Goal: Task Accomplishment & Management: Use online tool/utility

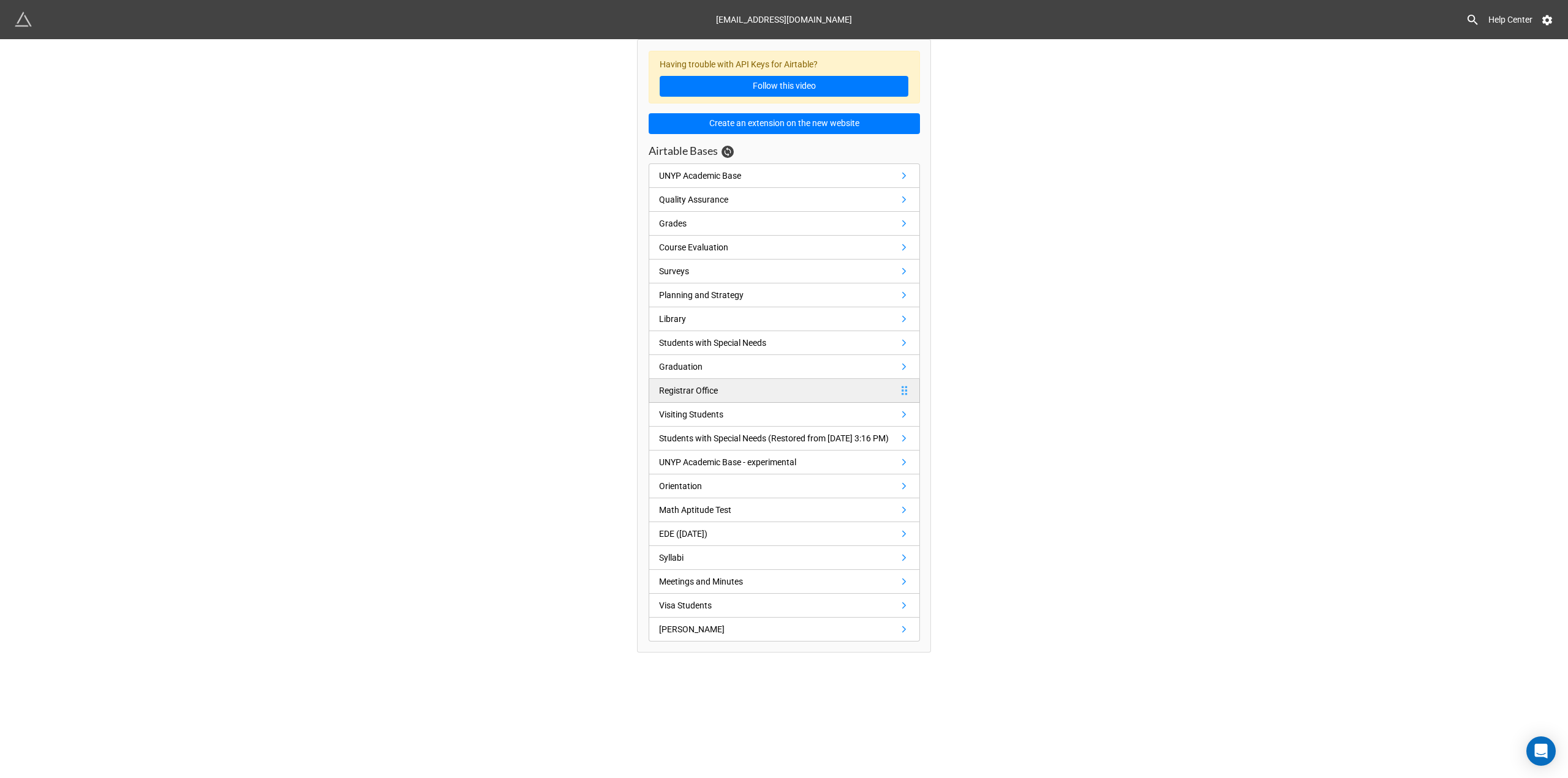
click at [735, 385] on link "Registrar Office" at bounding box center [784, 390] width 271 height 24
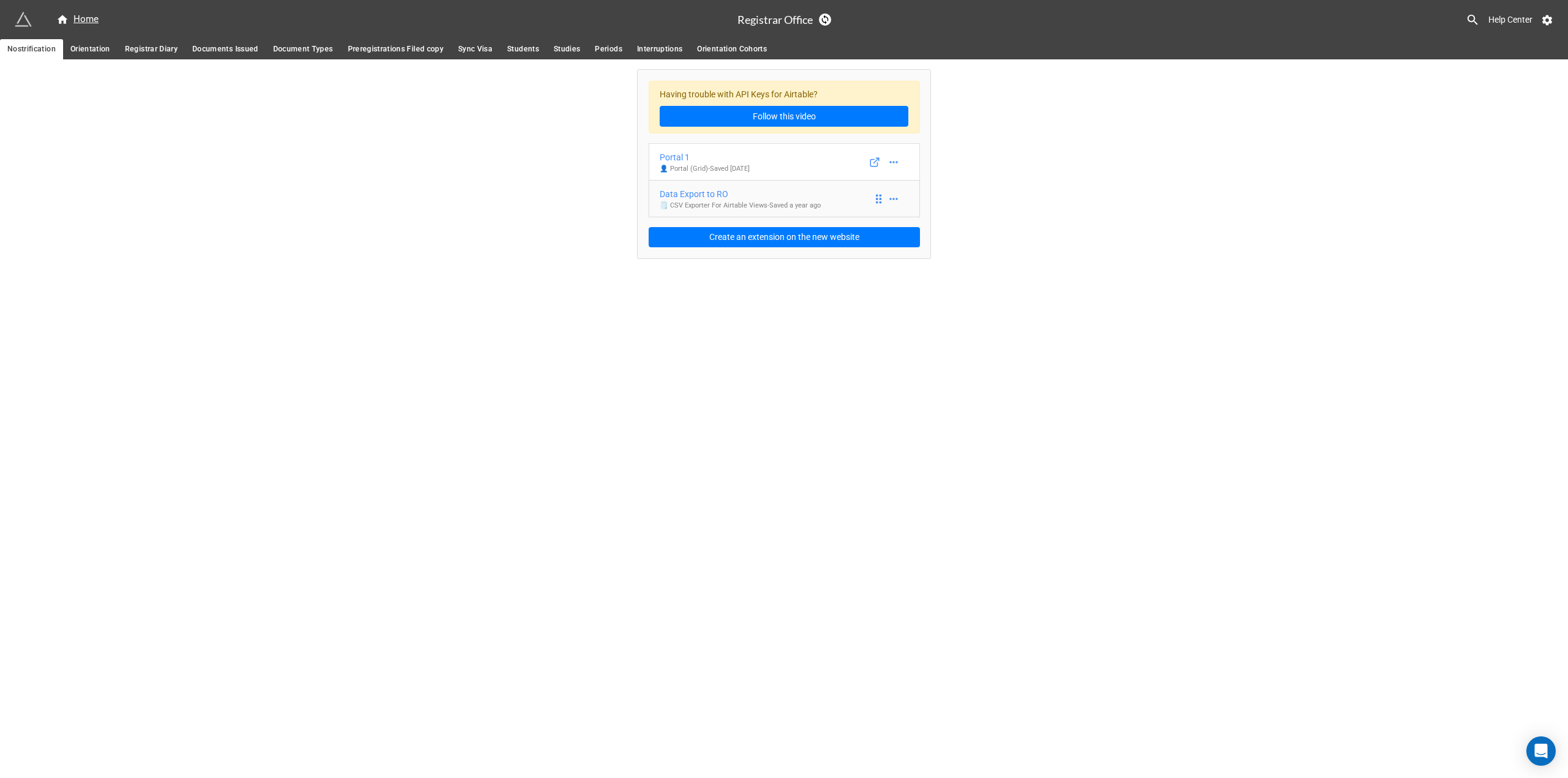
click at [760, 208] on p "🗒️ CSV Exporter For Airtable Views - Saved a year ago" at bounding box center [740, 206] width 161 height 10
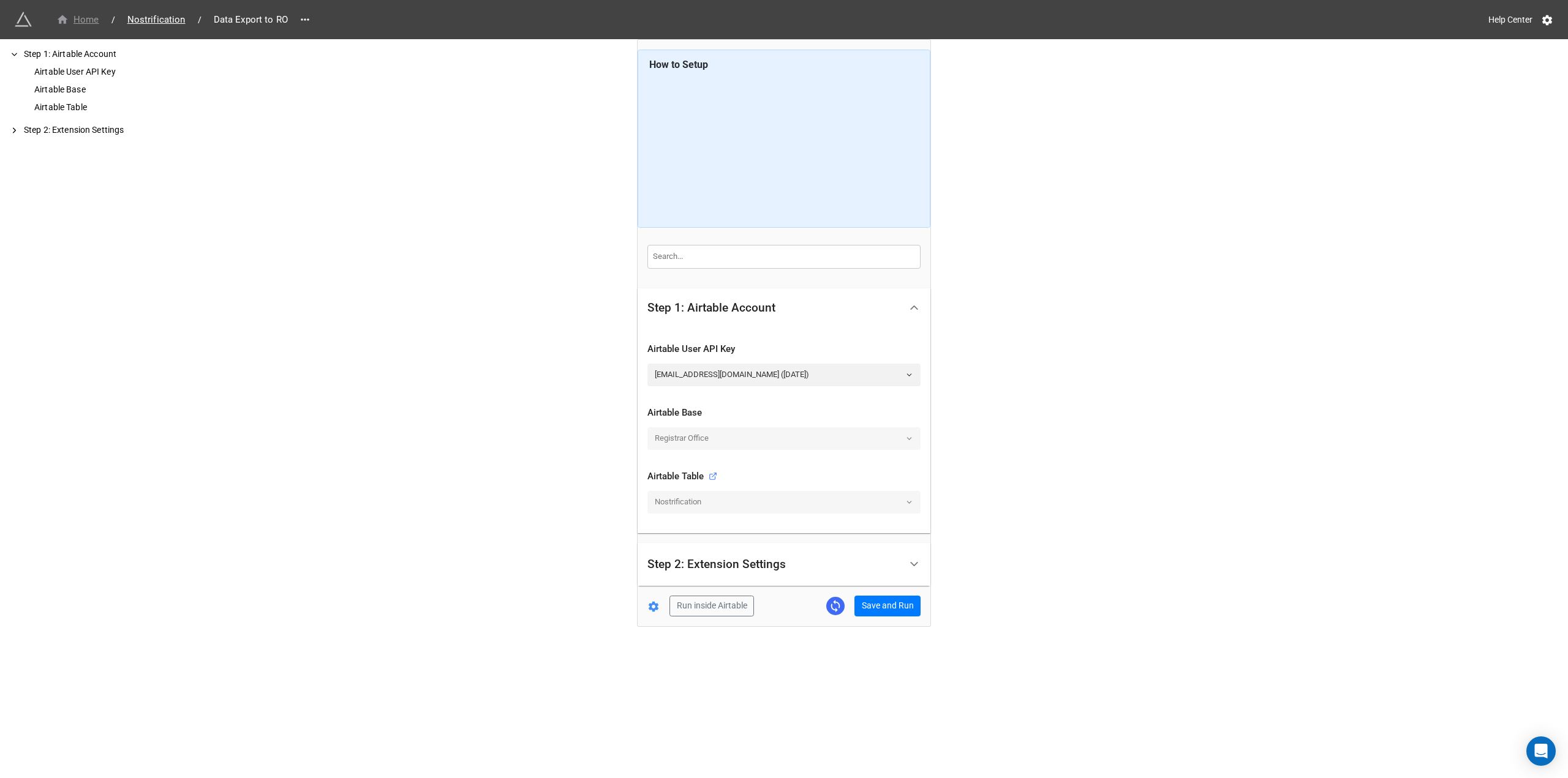
click at [82, 19] on div "Home" at bounding box center [78, 20] width 43 height 14
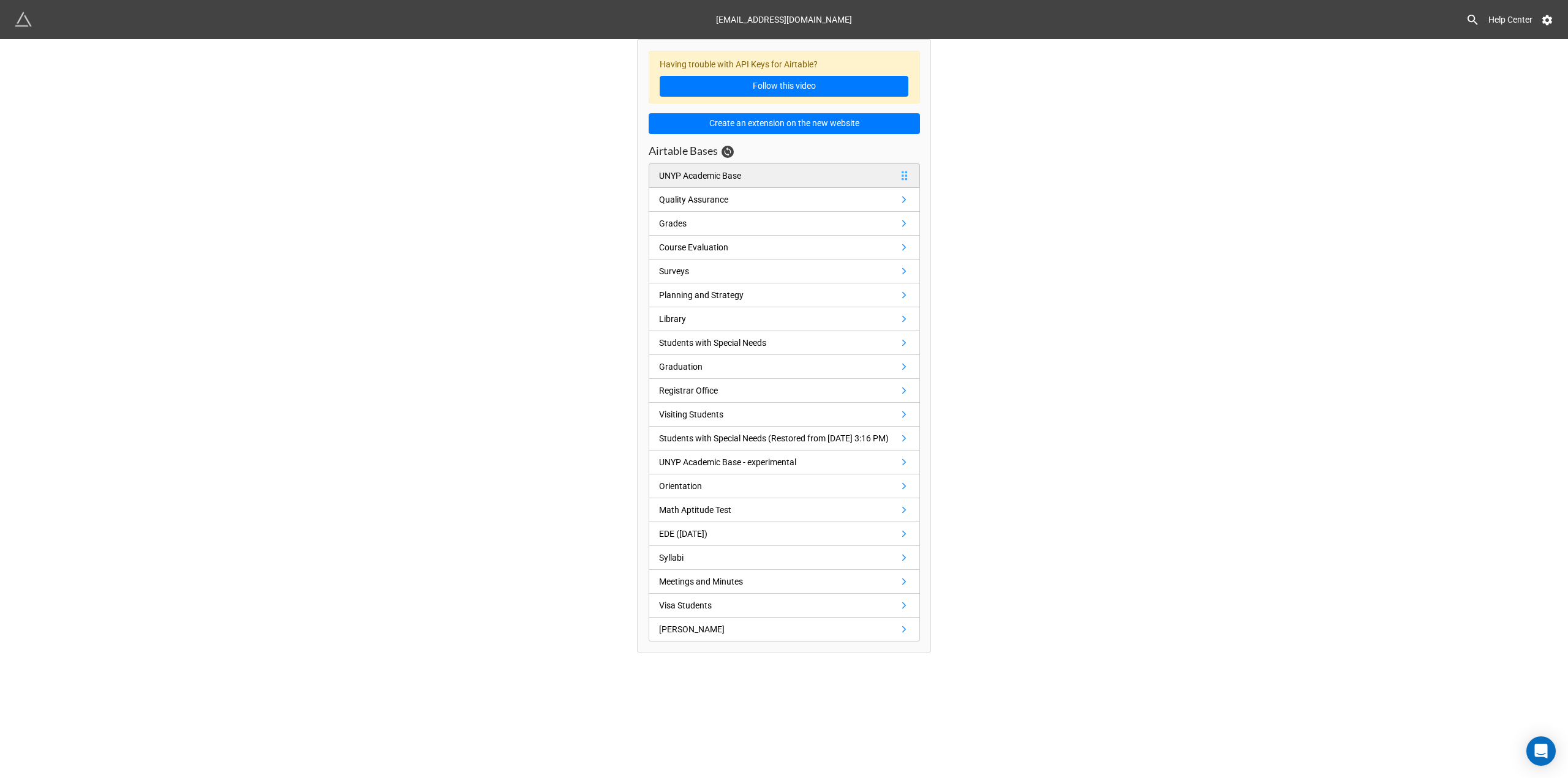
click at [759, 179] on link "UNYP Academic Base" at bounding box center [784, 175] width 271 height 24
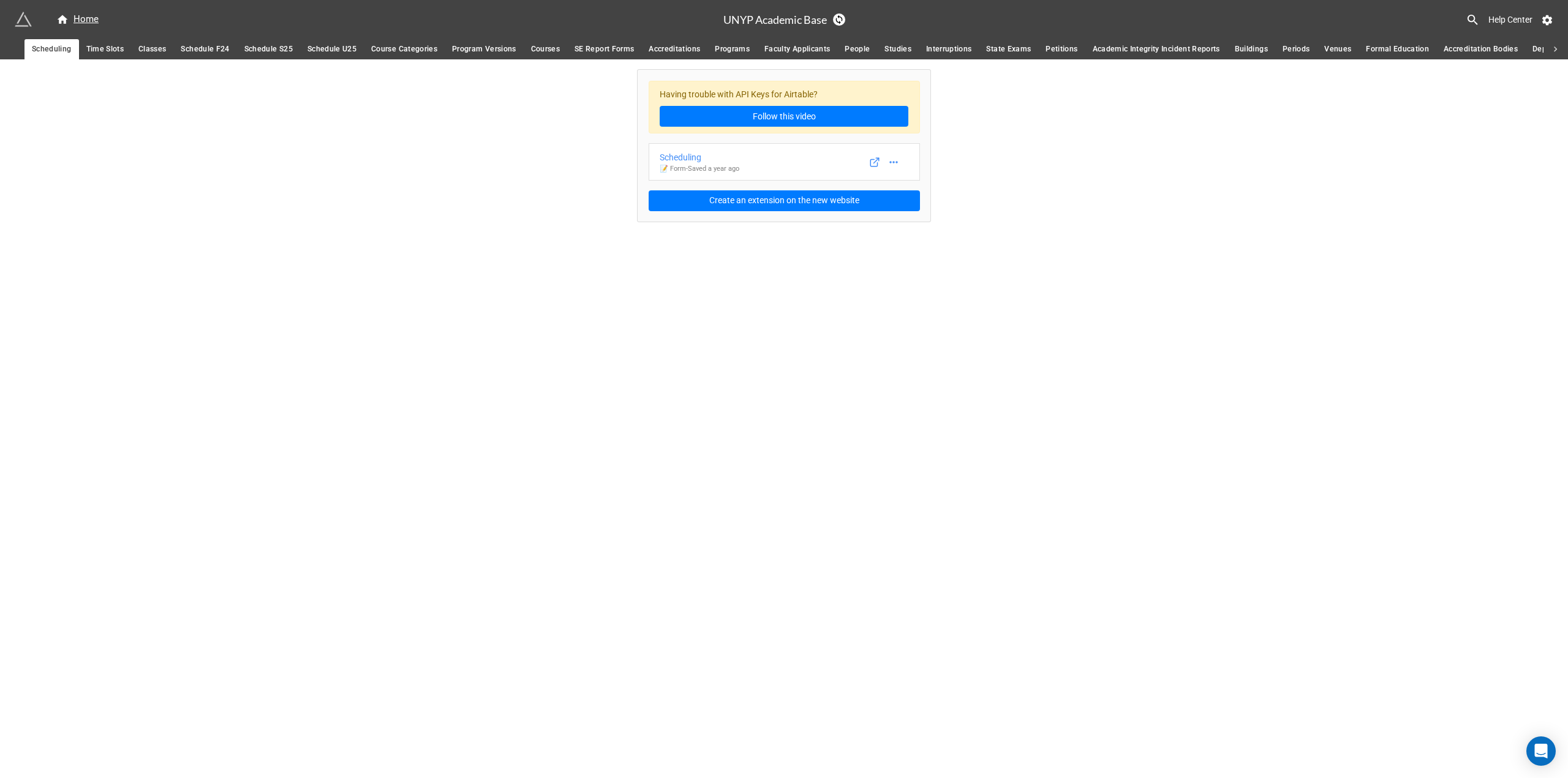
click at [865, 45] on span "People" at bounding box center [857, 50] width 25 height 13
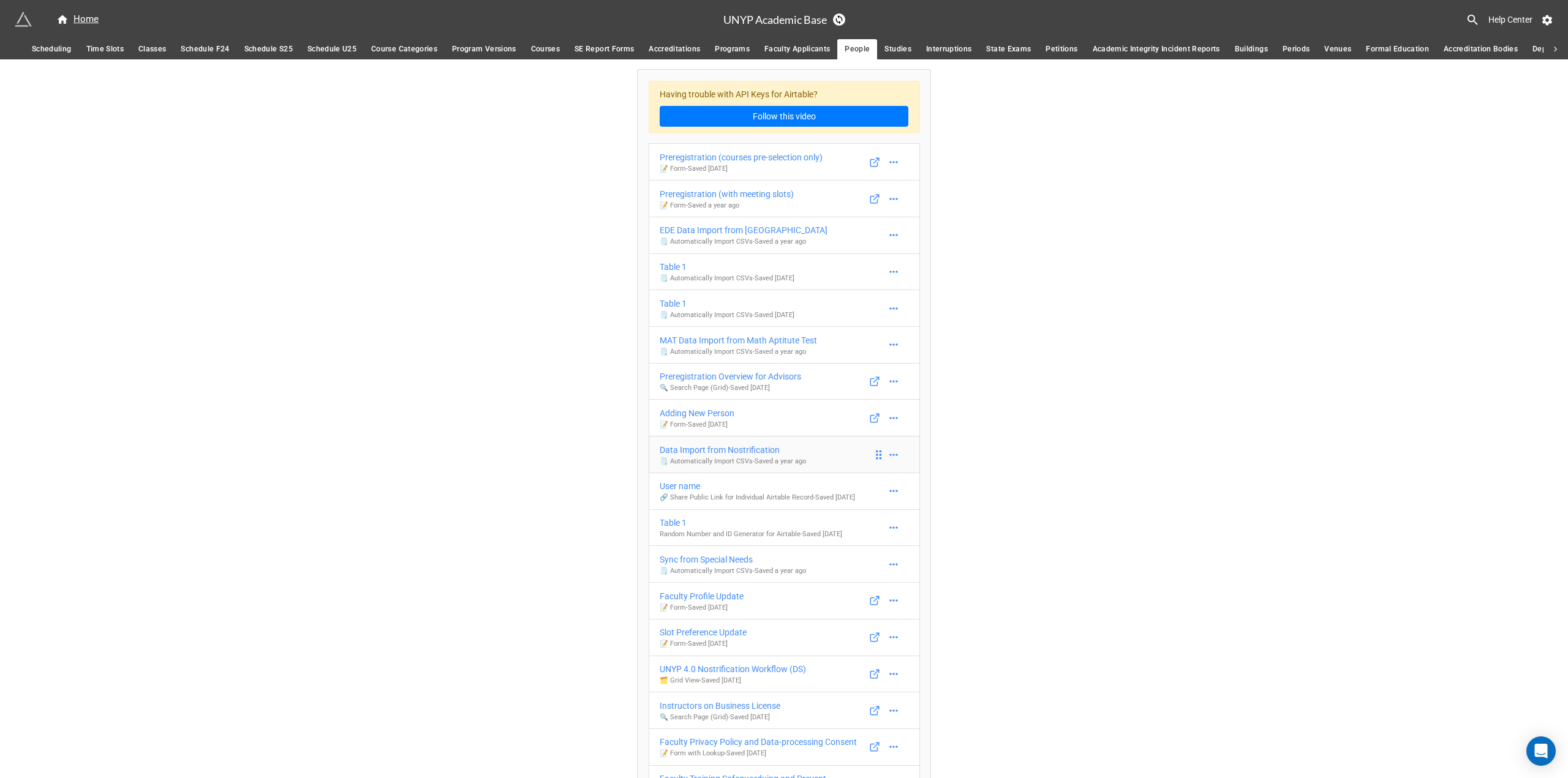
scroll to position [65, 0]
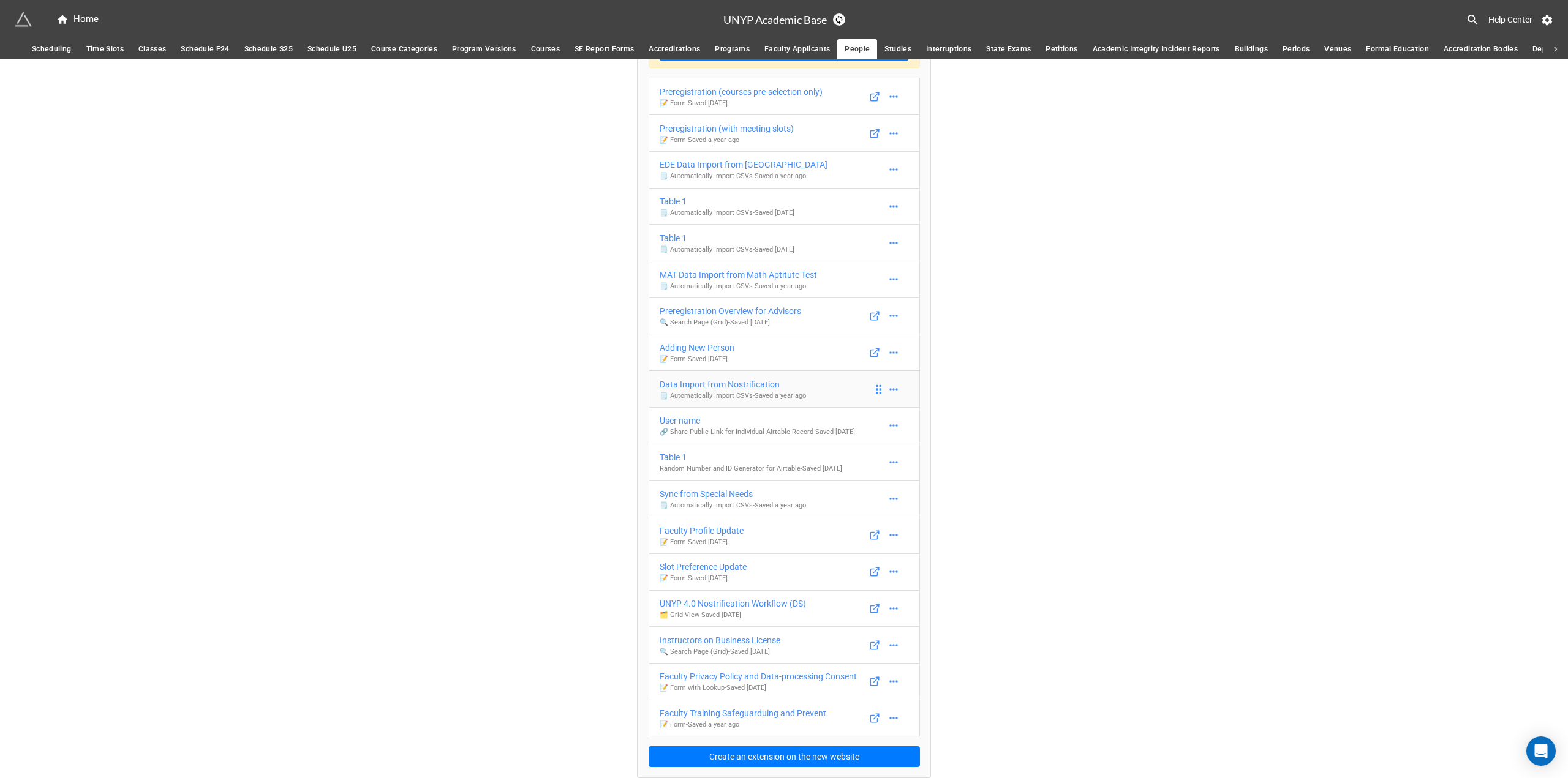
click at [746, 384] on div "Data Import from Nostrification" at bounding box center [733, 384] width 147 height 14
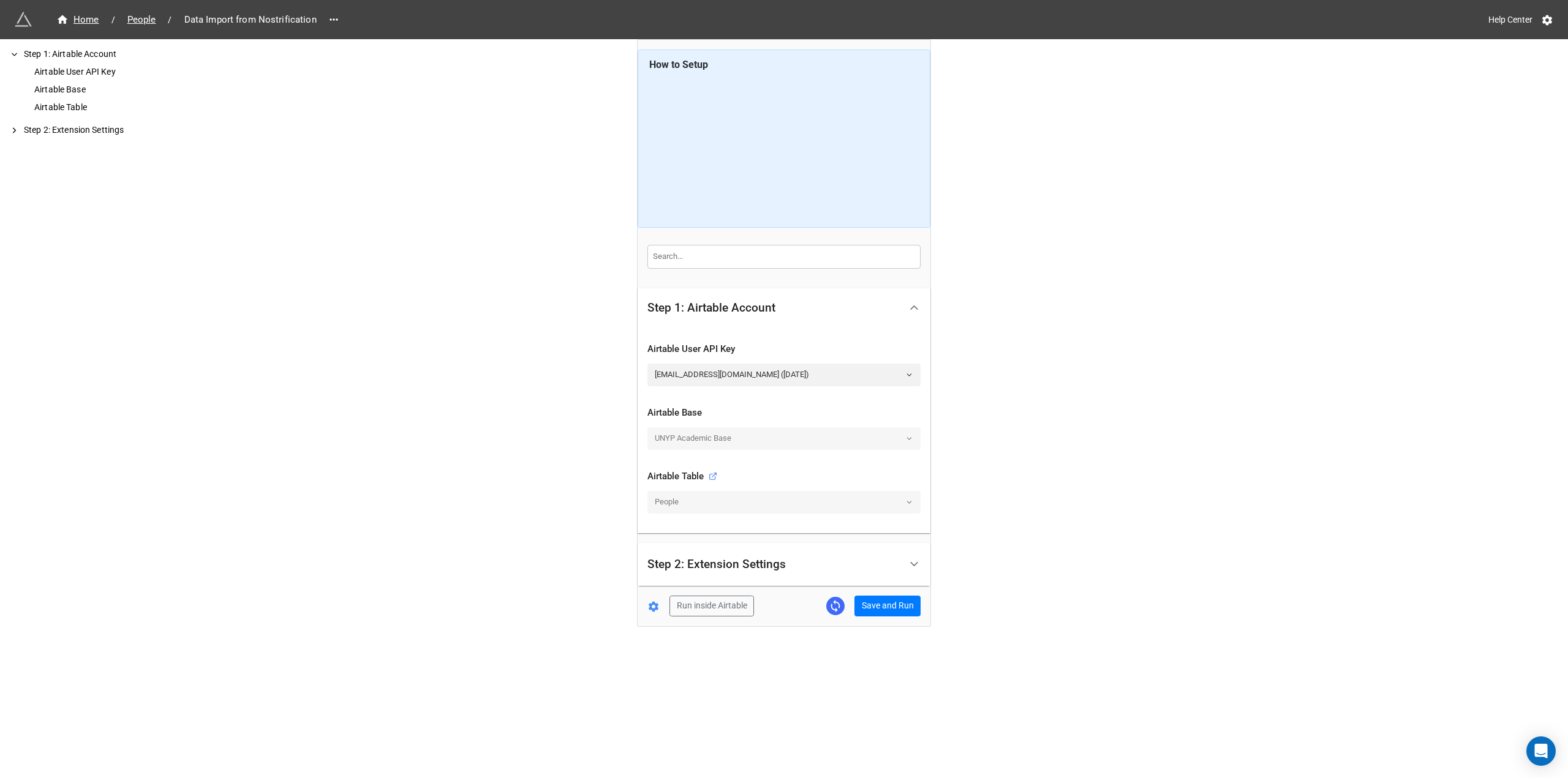
click at [900, 565] on div "Step 2: Extension Settings" at bounding box center [774, 565] width 253 height 29
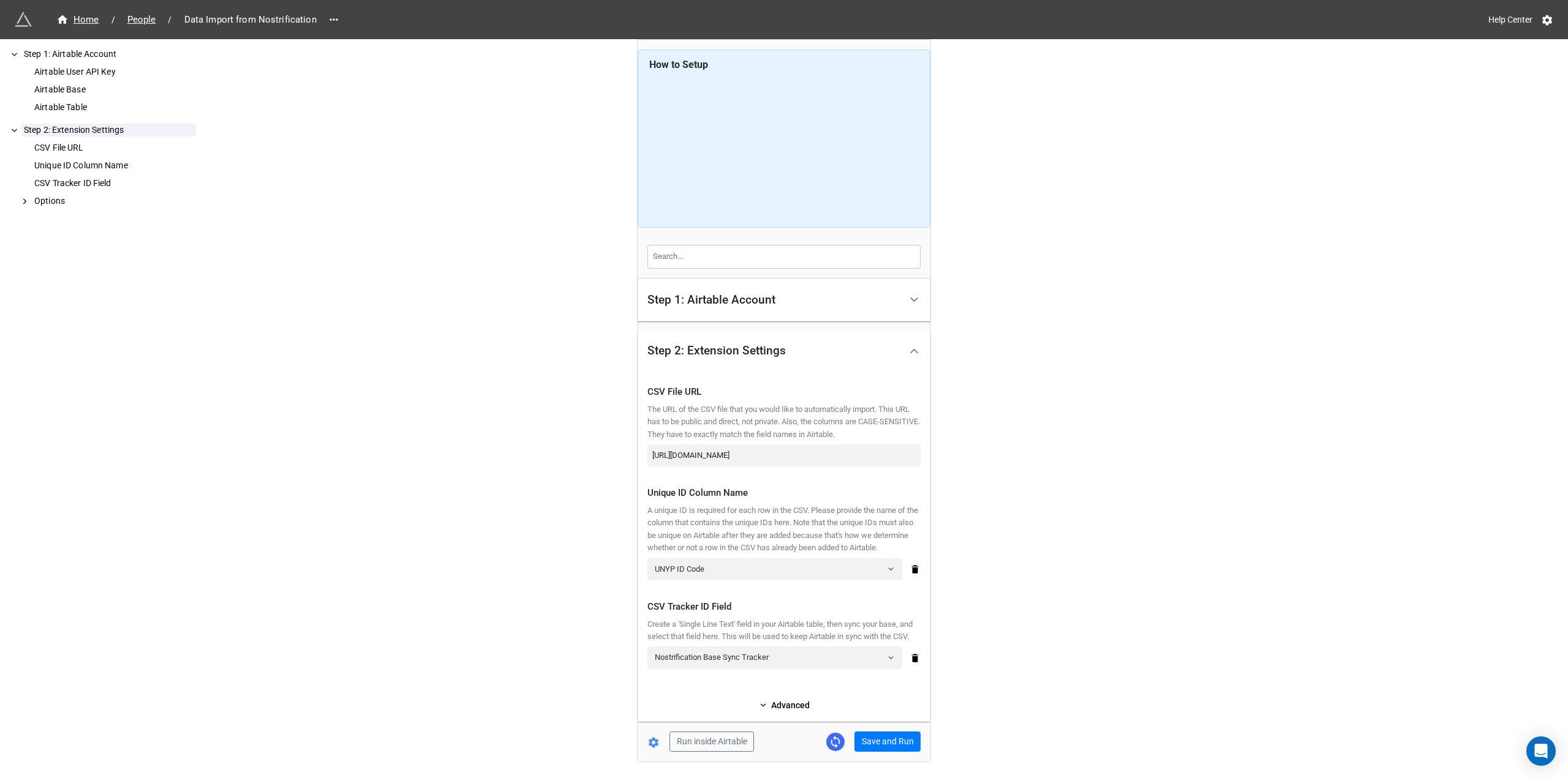
click at [792, 712] on link "Advanced" at bounding box center [784, 705] width 273 height 14
click at [778, 298] on div "Step 1: Airtable Account" at bounding box center [774, 301] width 253 height 29
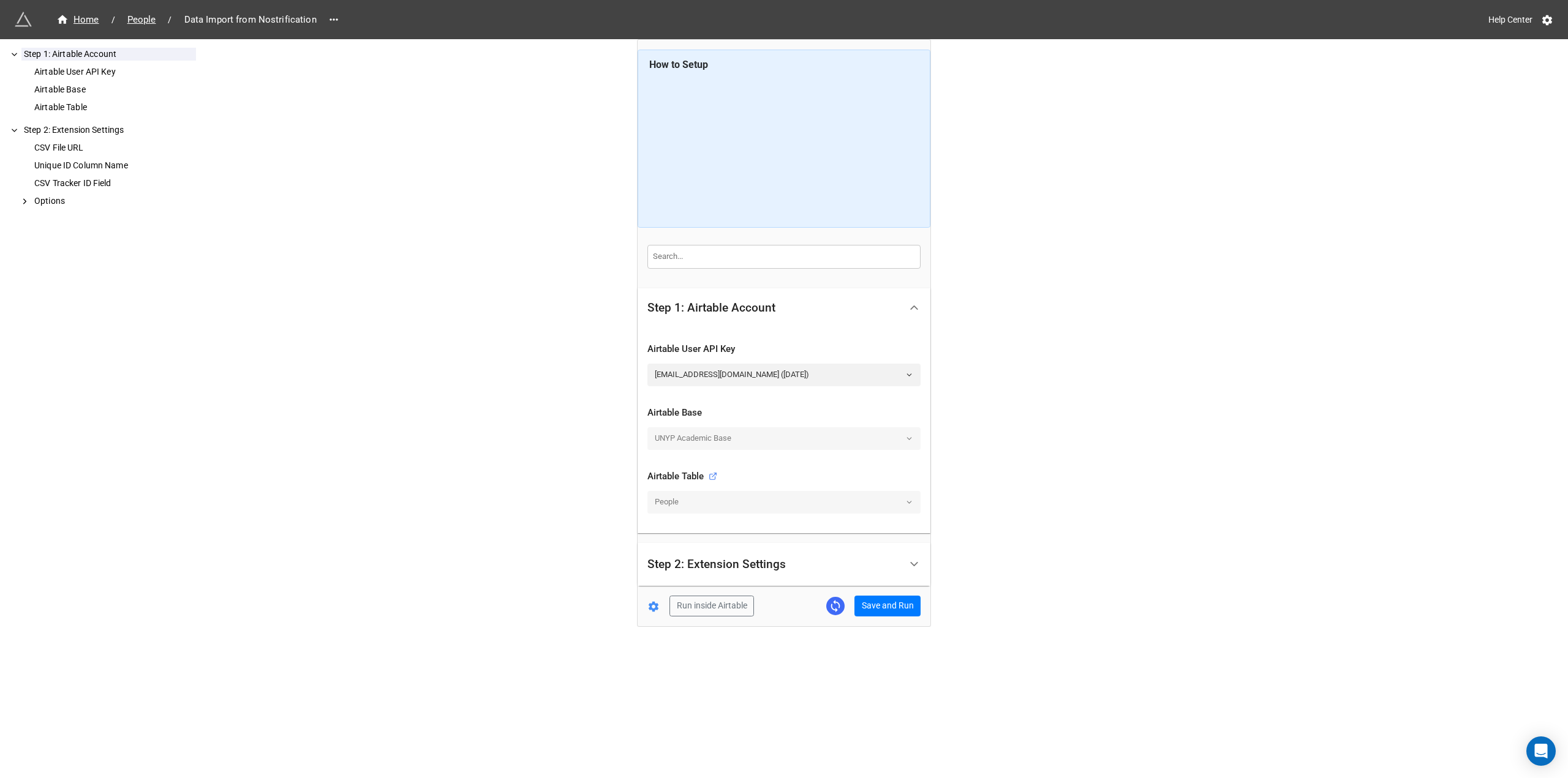
click at [747, 314] on div "Step 1: Airtable Account" at bounding box center [711, 308] width 128 height 12
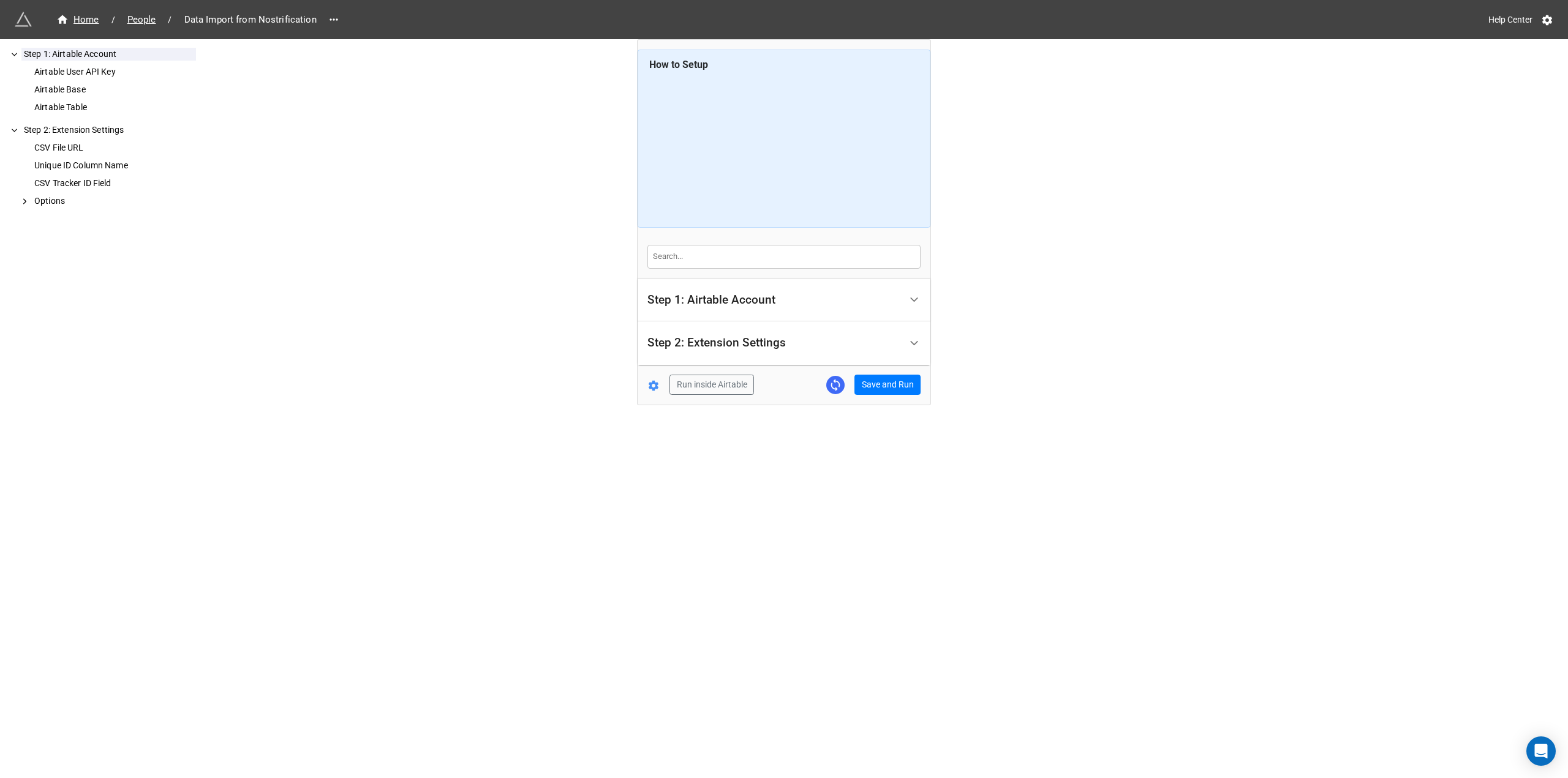
click at [650, 385] on icon at bounding box center [654, 385] width 10 height 10
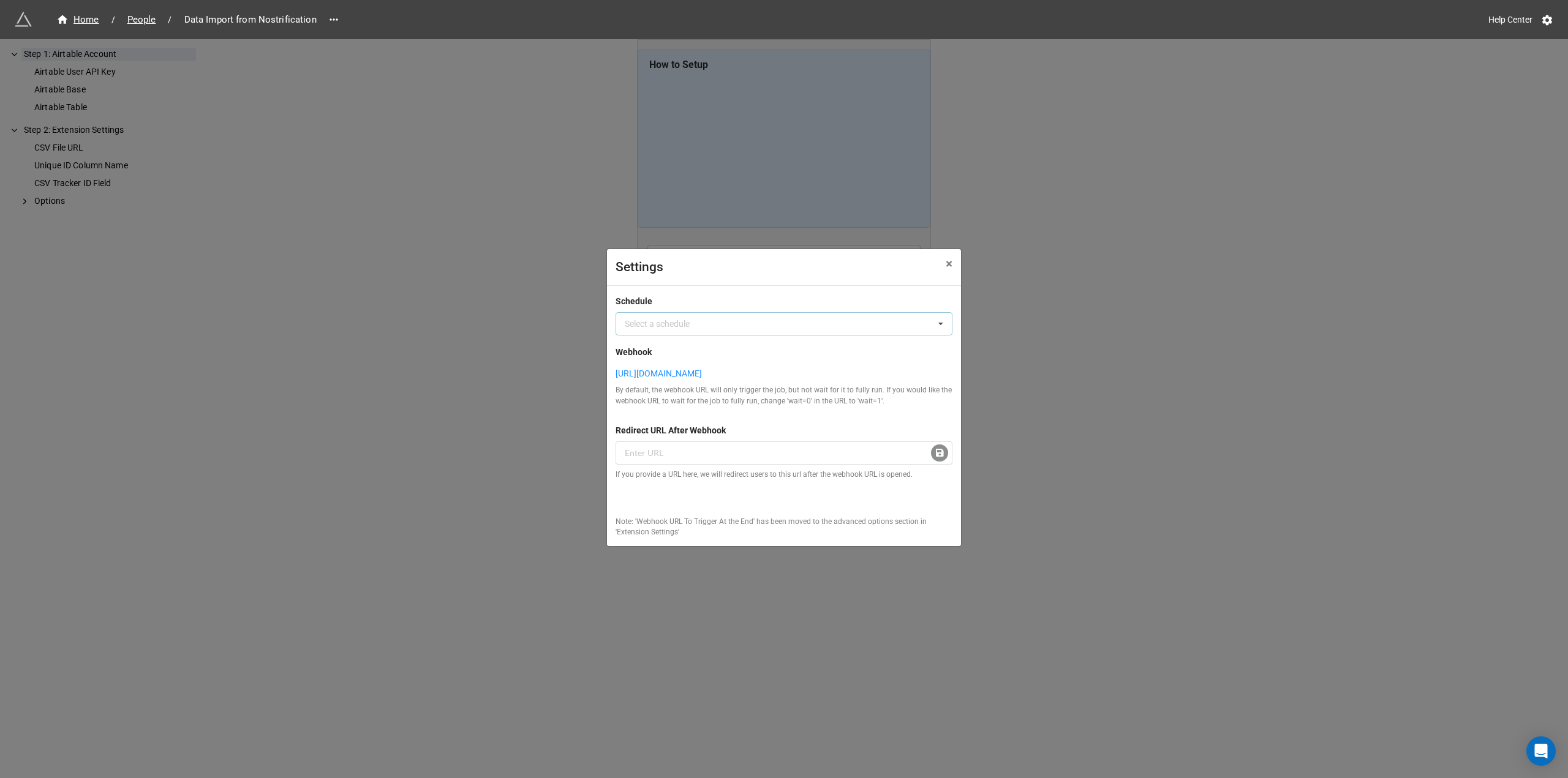
click at [936, 322] on icon at bounding box center [941, 324] width 19 height 23
click at [731, 364] on div "Run every 60 minutes" at bounding box center [784, 369] width 336 height 23
click at [951, 257] on span "×" at bounding box center [949, 264] width 6 height 14
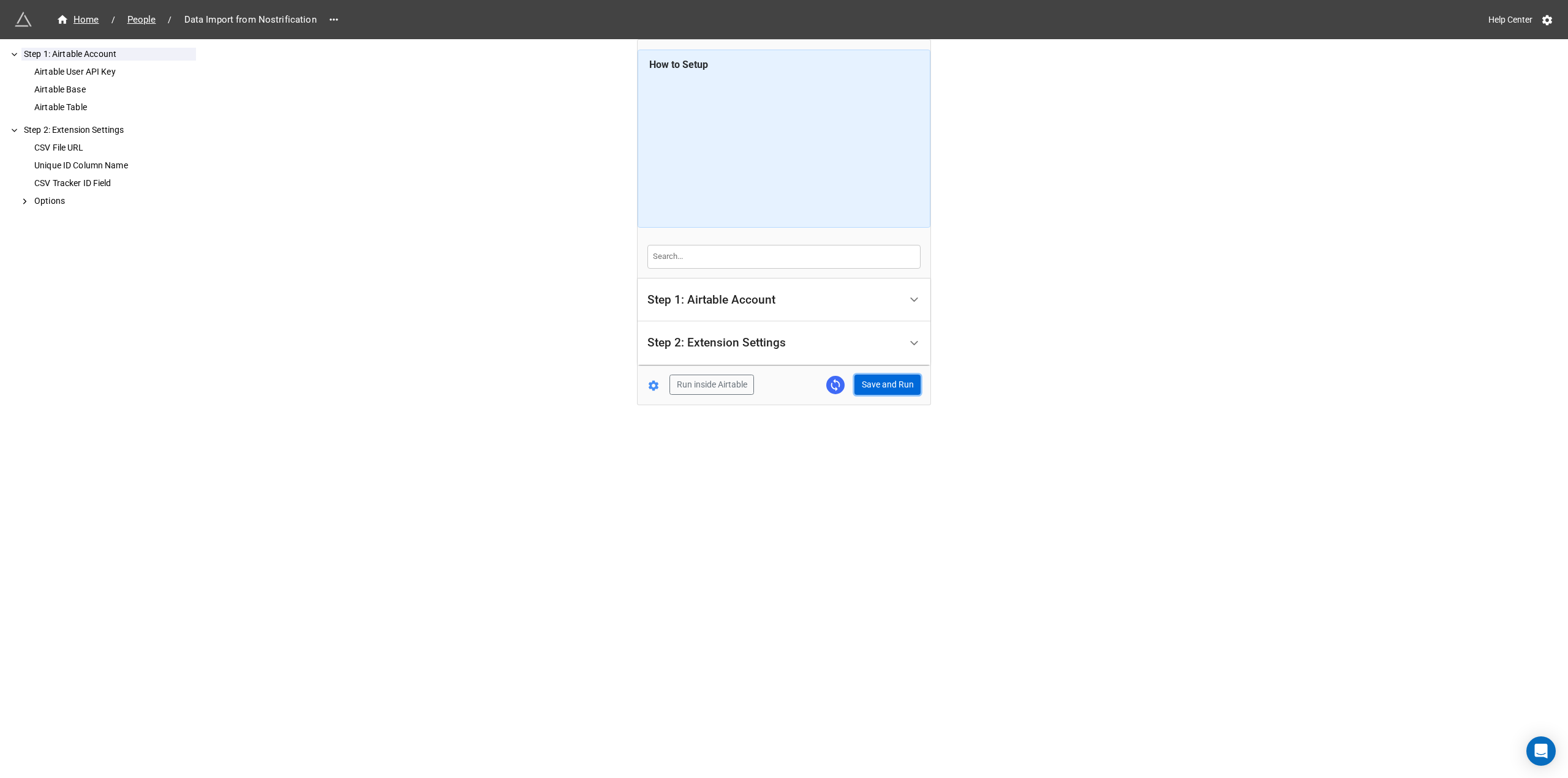
click at [878, 386] on button "Save and Run" at bounding box center [888, 385] width 66 height 21
